Goal: Task Accomplishment & Management: Manage account settings

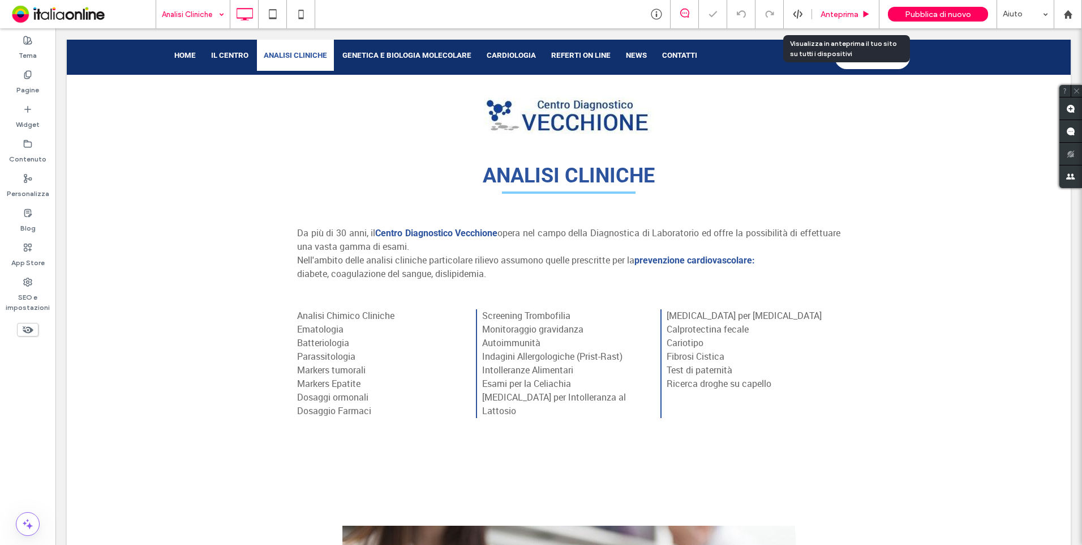
click at [839, 14] on span "Anteprima" at bounding box center [840, 15] width 38 height 10
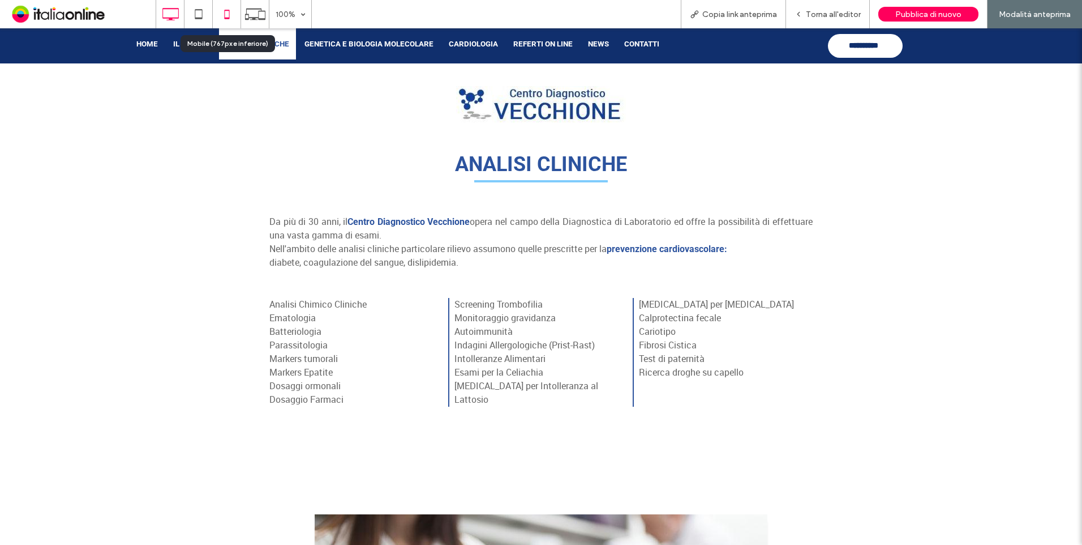
click at [233, 20] on icon at bounding box center [227, 14] width 23 height 23
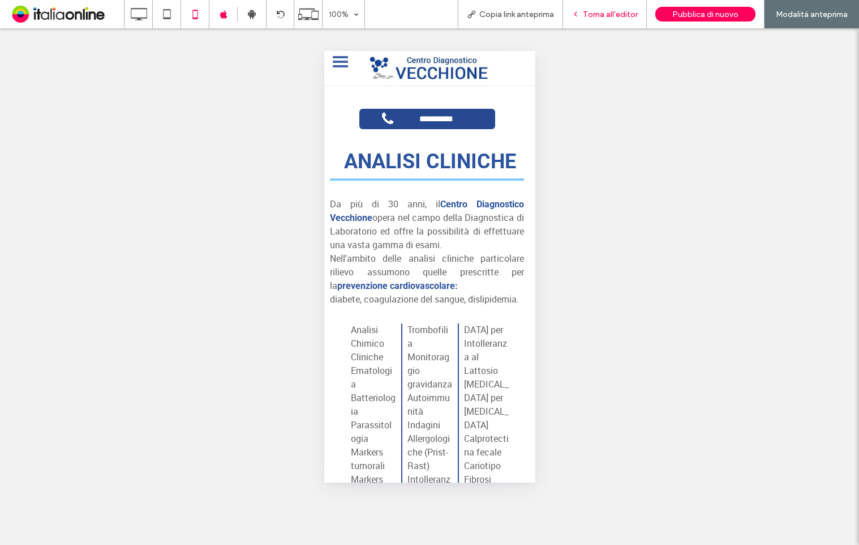
click at [611, 19] on span "Torna all'editor" at bounding box center [610, 15] width 55 height 10
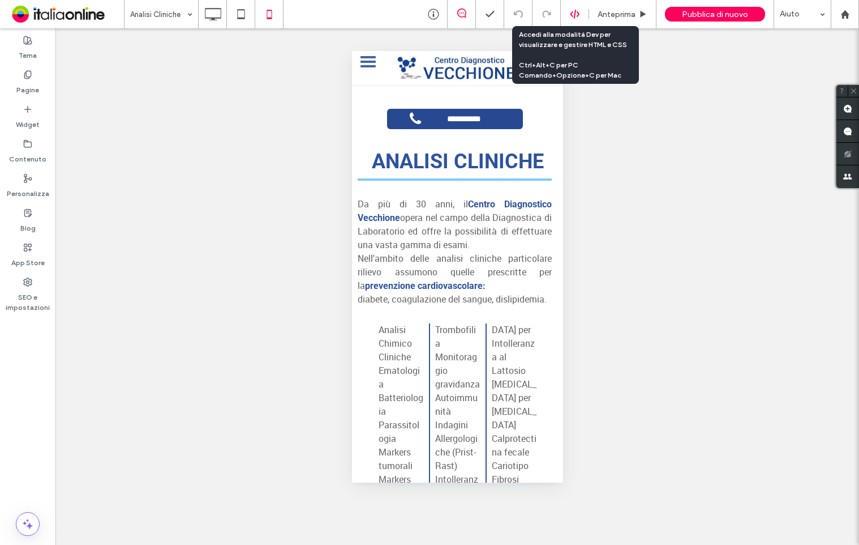
click at [580, 13] on icon at bounding box center [575, 14] width 10 height 10
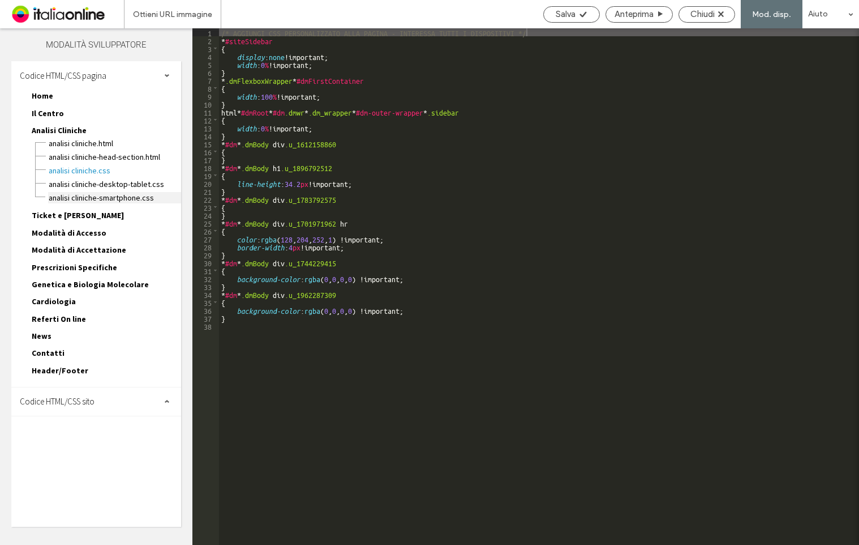
click at [125, 203] on span "Analisi Cliniche-smartphone.css" at bounding box center [114, 197] width 133 height 11
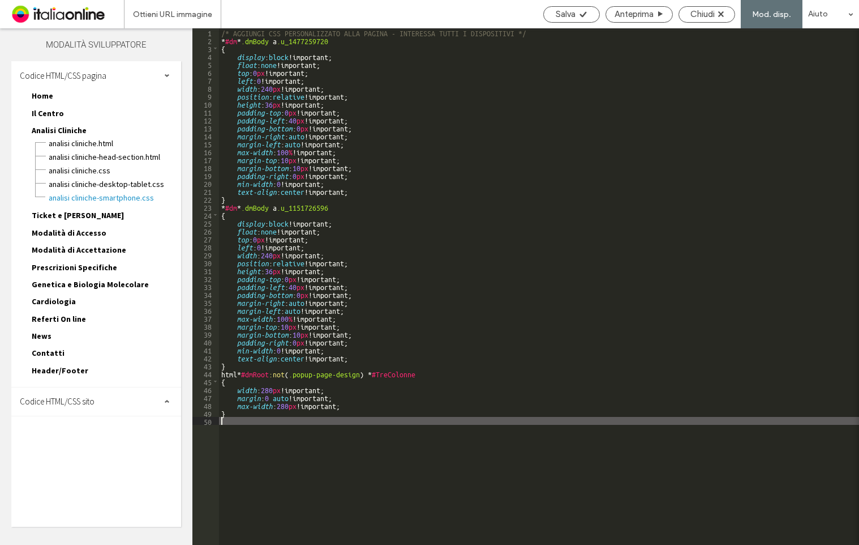
click at [425, 495] on div "/* AGGIUNGI CSS PERSONALIZZATO ALLA PAGINA - INTERESSA TUTTI I DISPOSITIVI */ *…" at bounding box center [539, 294] width 640 height 532
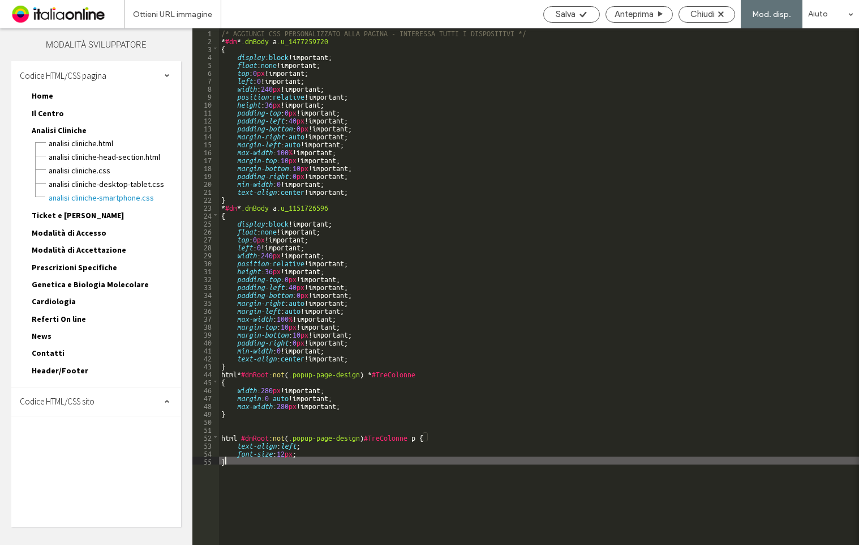
click at [296, 451] on div "/* AGGIUNGI CSS PERSONALIZZATO ALLA PAGINA - INTERESSA TUTTI I DISPOSITIVI */ *…" at bounding box center [539, 294] width 640 height 532
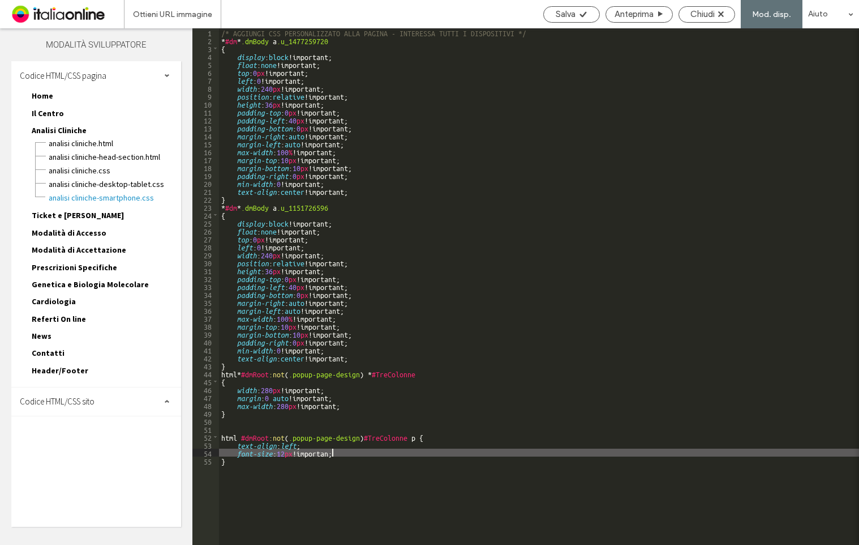
type textarea "**"
click at [573, 12] on span "Salva" at bounding box center [566, 14] width 20 height 10
click at [708, 14] on span "Chiudi" at bounding box center [703, 14] width 24 height 10
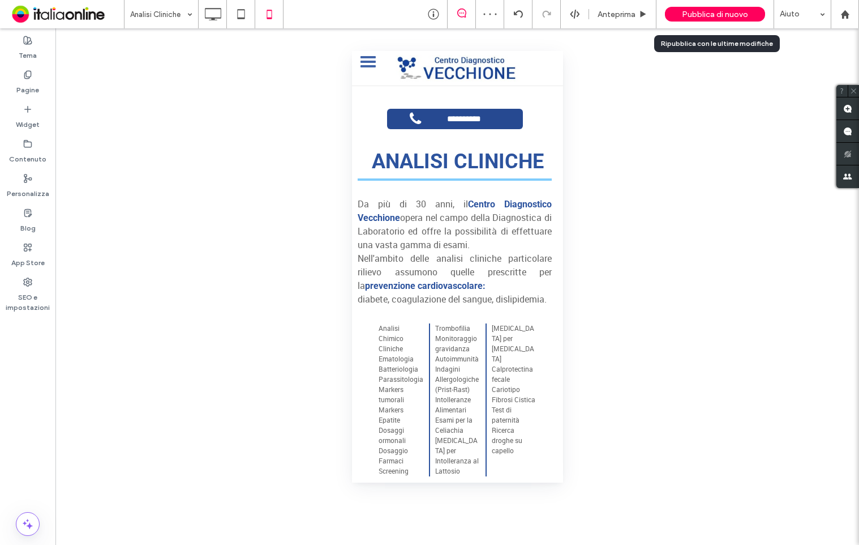
click at [736, 15] on span "Pubblica di nuovo" at bounding box center [715, 15] width 66 height 10
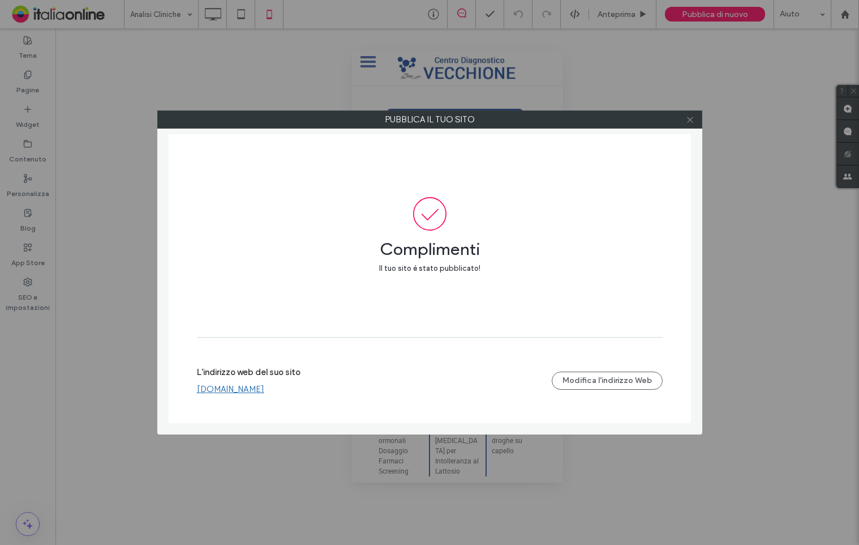
click at [689, 121] on use at bounding box center [690, 120] width 6 height 6
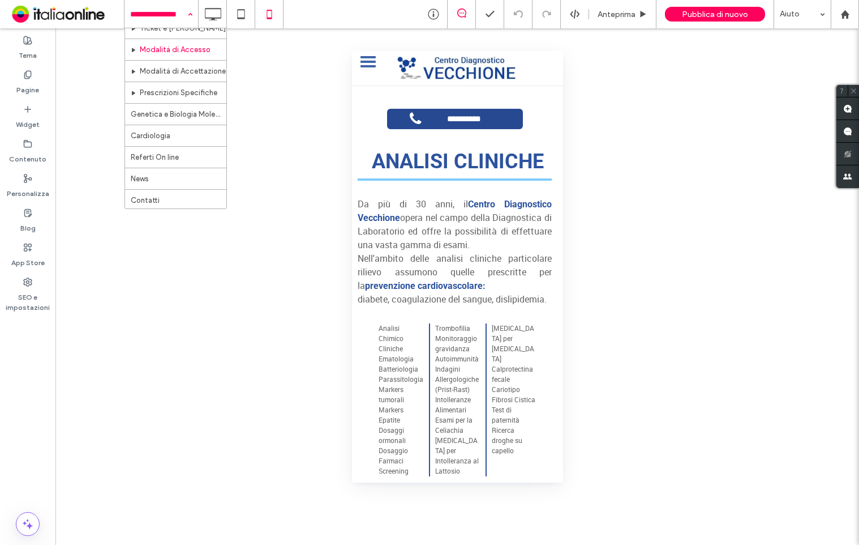
scroll to position [76, 0]
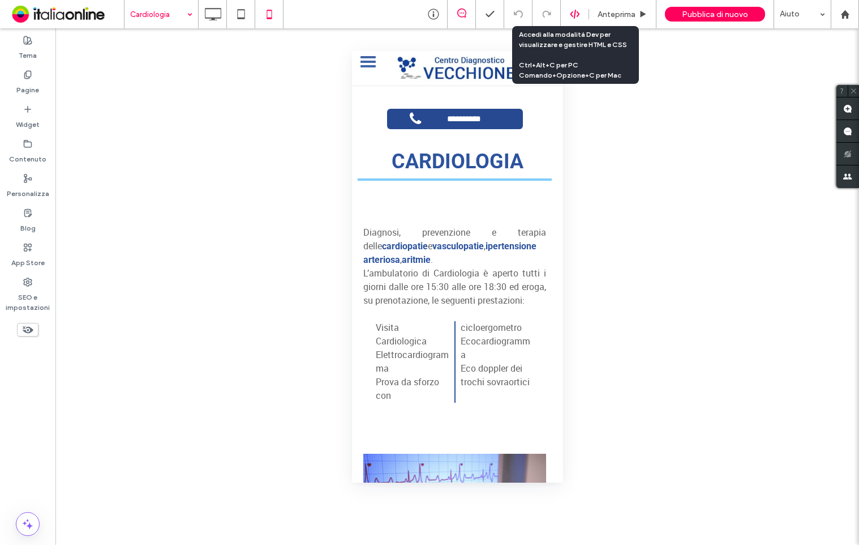
click at [581, 16] on div at bounding box center [575, 14] width 28 height 10
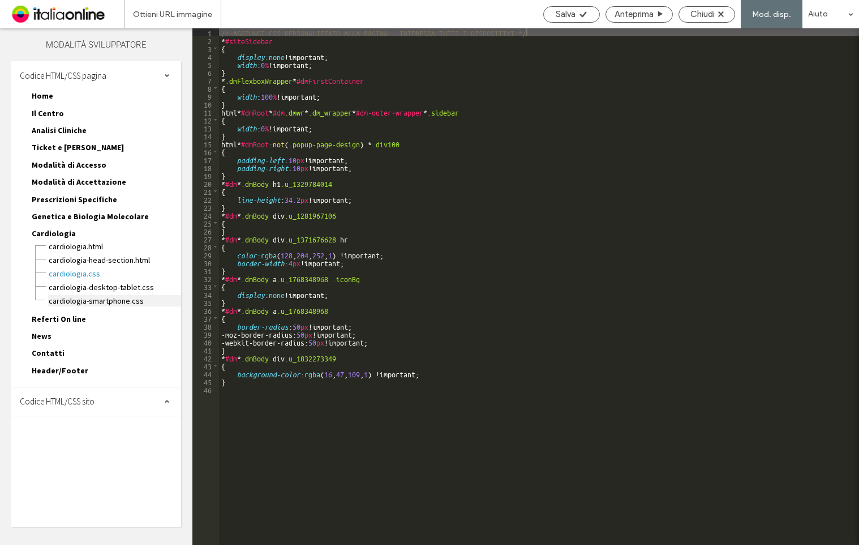
click at [111, 298] on span "Cardiologia-smartphone.css" at bounding box center [114, 300] width 133 height 11
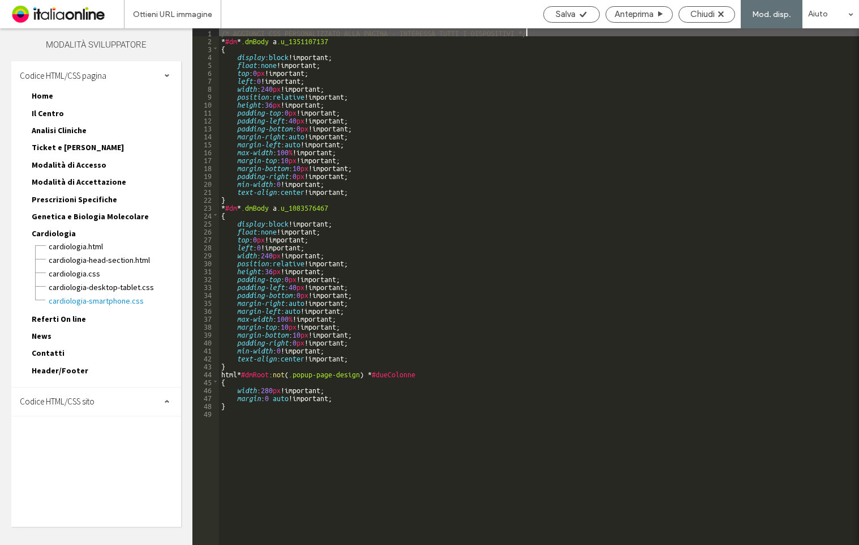
click at [351, 451] on div "/* AGGIUNGI CSS PERSONALIZZATO ALLA PAGINA - INTERESSA TUTTI I DISPOSITIVI */ *…" at bounding box center [539, 294] width 640 height 532
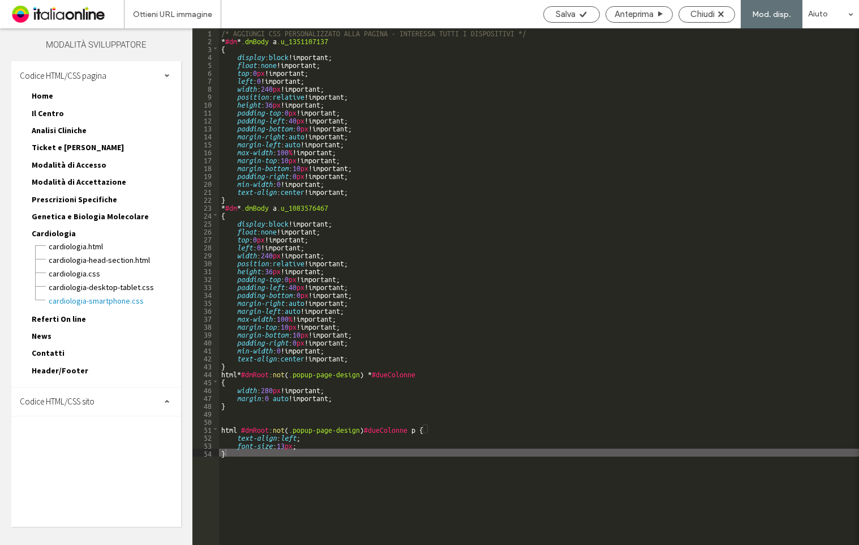
drag, startPoint x: 295, startPoint y: 440, endPoint x: 384, endPoint y: 432, distance: 89.8
click at [295, 440] on div "/* AGGIUNGI CSS PERSONALIZZATO ALLA PAGINA - INTERESSA TUTTI I DISPOSITIVI */ *…" at bounding box center [539, 294] width 640 height 532
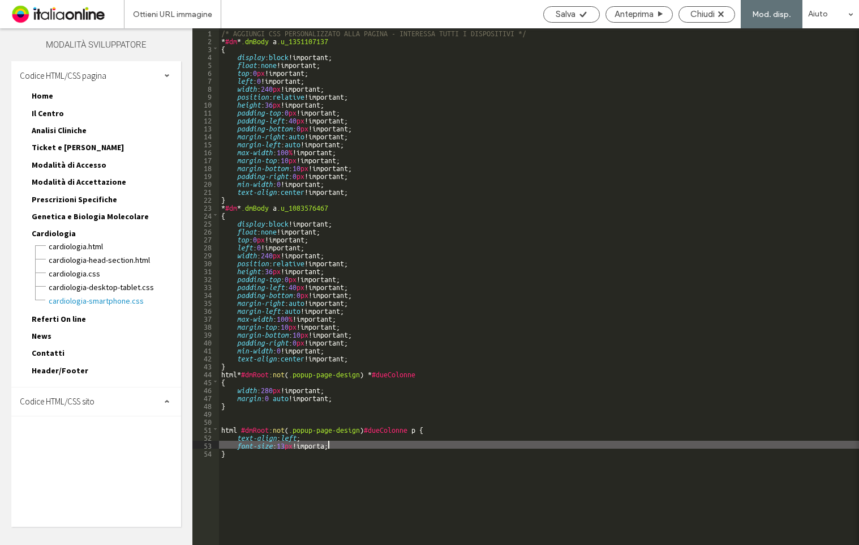
type textarea "**"
click at [563, 18] on span "Salva" at bounding box center [566, 14] width 20 height 10
click at [710, 19] on span "Chiudi" at bounding box center [703, 14] width 24 height 10
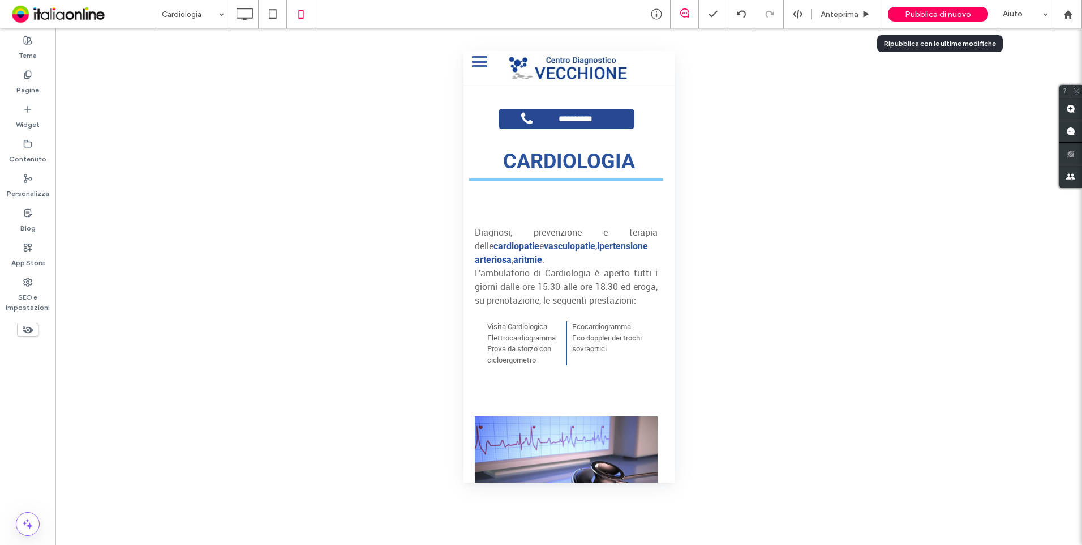
click at [962, 20] on div "Pubblica di nuovo" at bounding box center [938, 14] width 100 height 15
